Goal: Find specific page/section: Find specific page/section

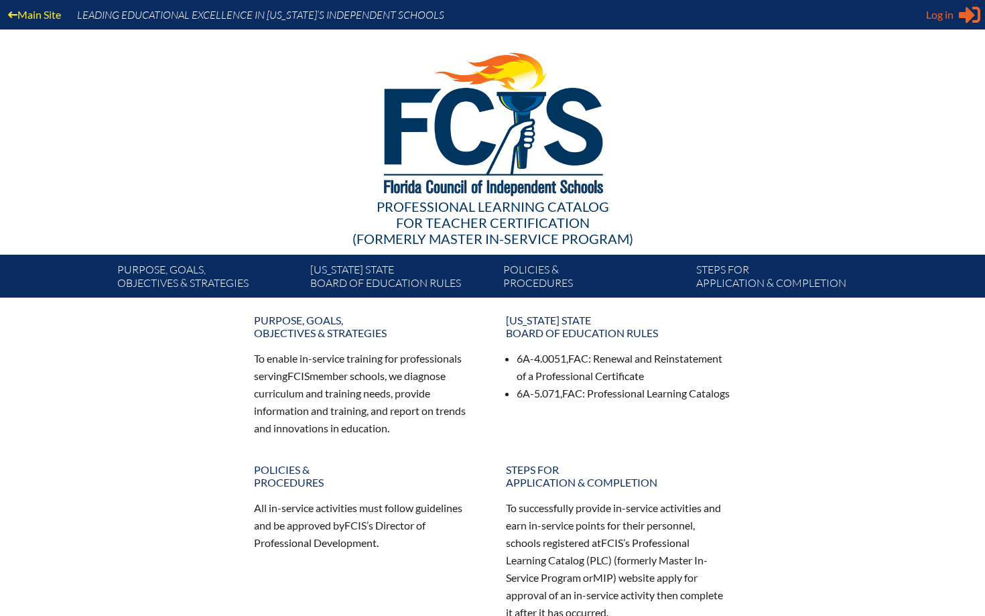
type input "[EMAIL_ADDRESS][DOMAIN_NAME]"
click at [943, 11] on span "Log in" at bounding box center [939, 15] width 27 height 16
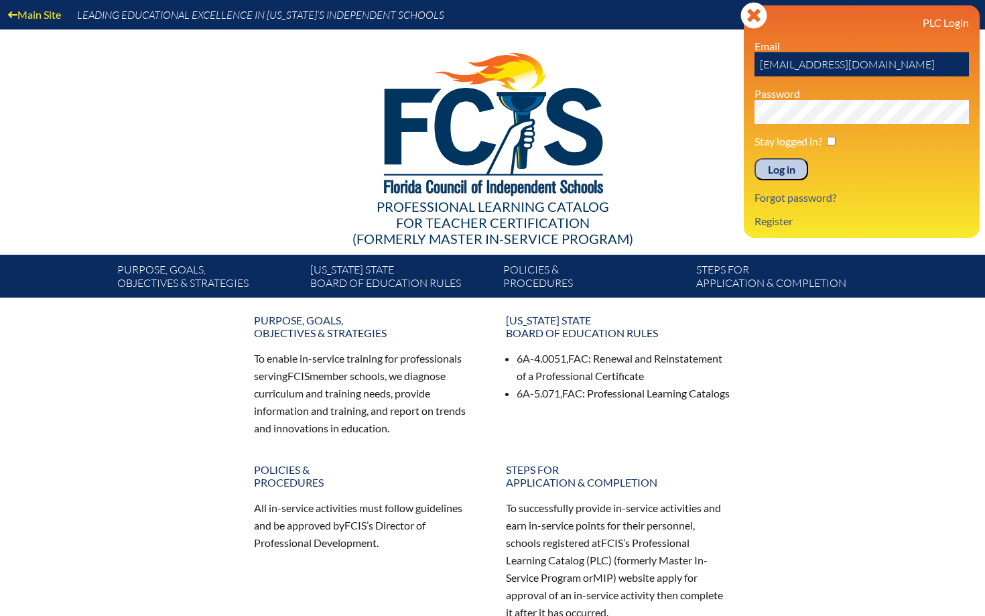
click at [838, 139] on p "Stay logged in?" at bounding box center [861, 141] width 214 height 13
click at [833, 143] on input "checkbox" at bounding box center [830, 141] width 9 height 9
checkbox input "true"
click at [774, 172] on input "Log in" at bounding box center [781, 169] width 54 height 23
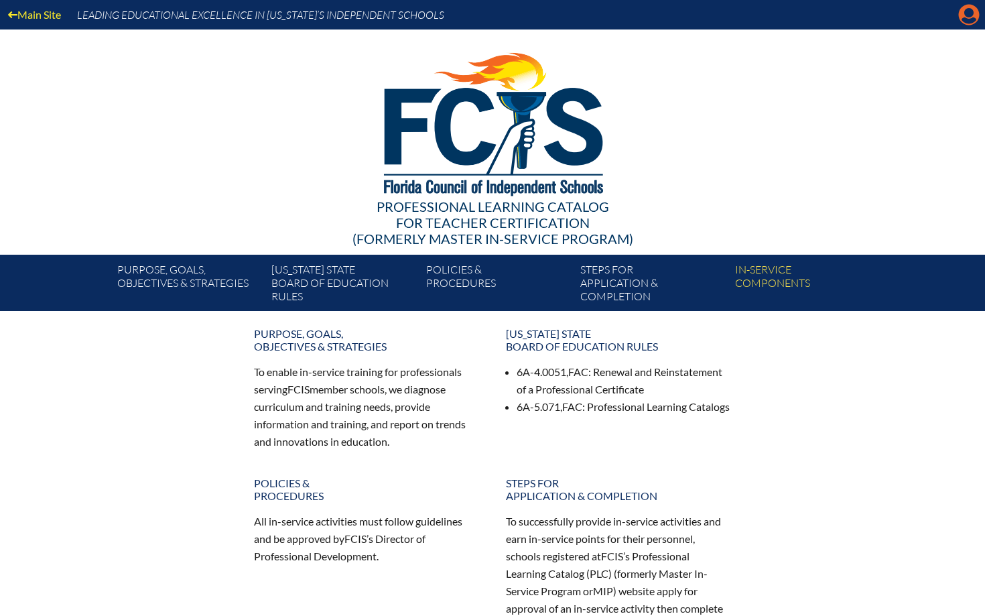
click at [968, 24] on icon at bounding box center [968, 15] width 21 height 21
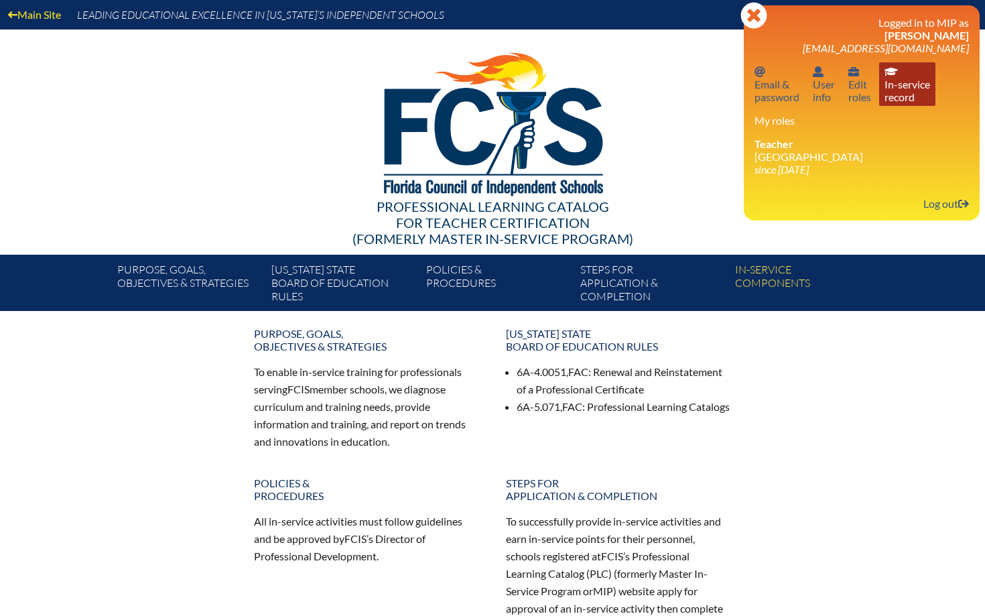
click at [906, 91] on link "In-service record In-service record" at bounding box center [907, 84] width 56 height 44
